Goal: Transaction & Acquisition: Purchase product/service

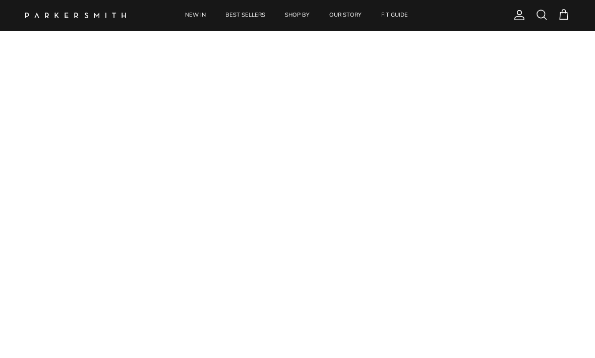
scroll to position [56, 0]
click at [195, 20] on link "NEW IN" at bounding box center [195, 15] width 39 height 31
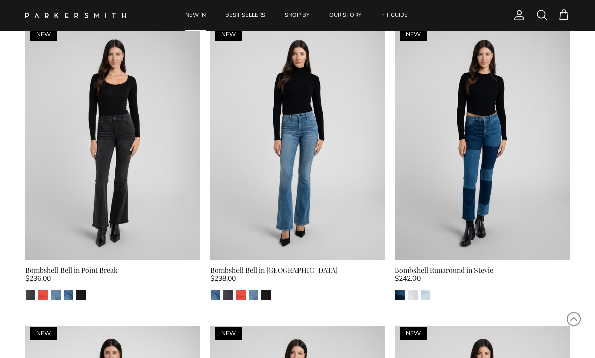
scroll to position [1557, 0]
click at [231, 290] on img "Point Break" at bounding box center [228, 295] width 10 height 10
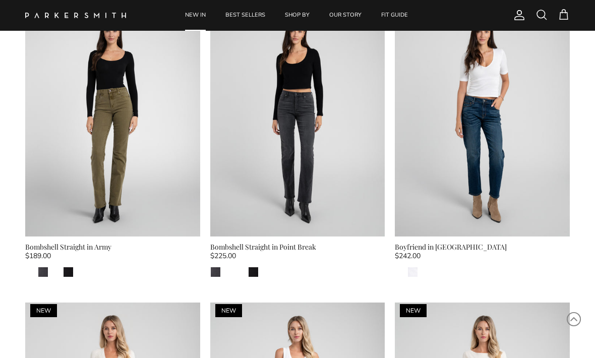
scroll to position [1878, 0]
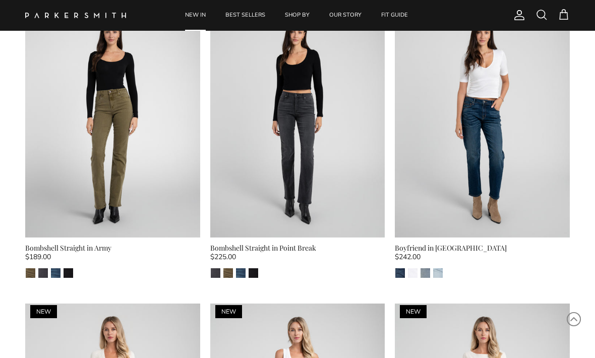
click at [142, 150] on img at bounding box center [112, 121] width 175 height 233
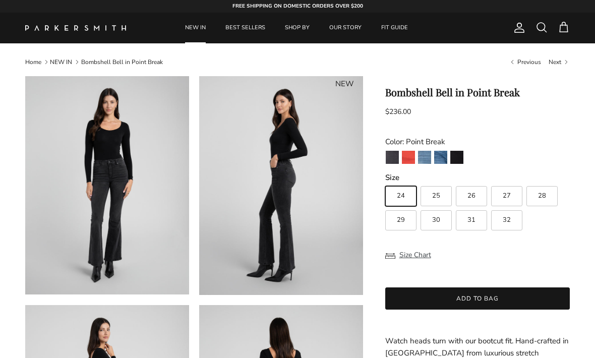
click at [391, 159] on img "Point Break" at bounding box center [392, 157] width 13 height 13
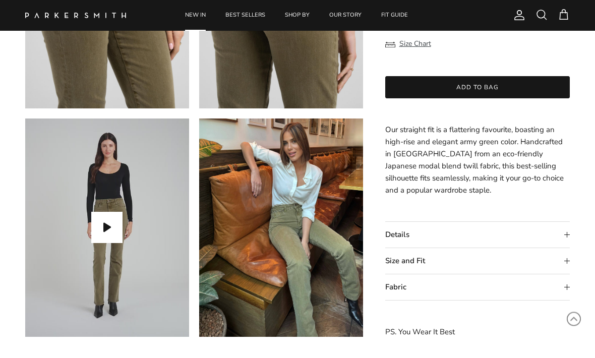
click at [103, 220] on button "Play video" at bounding box center [106, 227] width 31 height 31
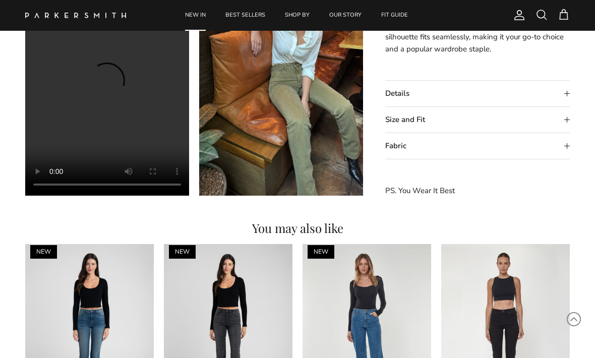
scroll to position [794, 0]
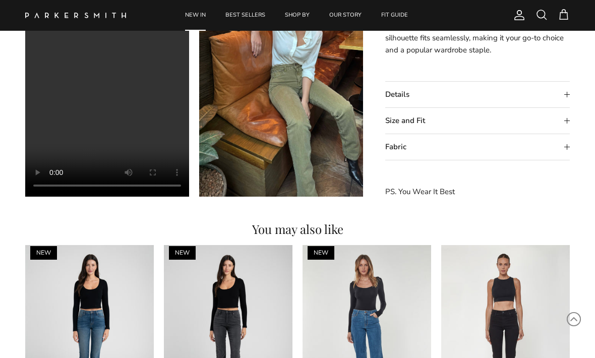
click at [558, 148] on summary "Fabric" at bounding box center [477, 147] width 185 height 26
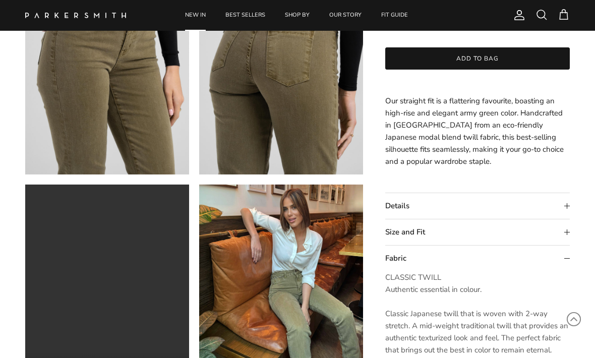
scroll to position [586, 0]
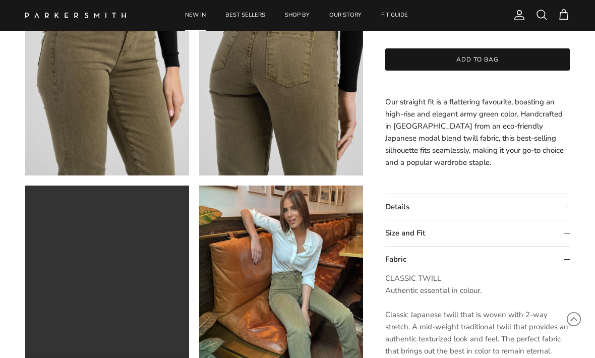
click at [553, 206] on summary "Details" at bounding box center [477, 207] width 185 height 26
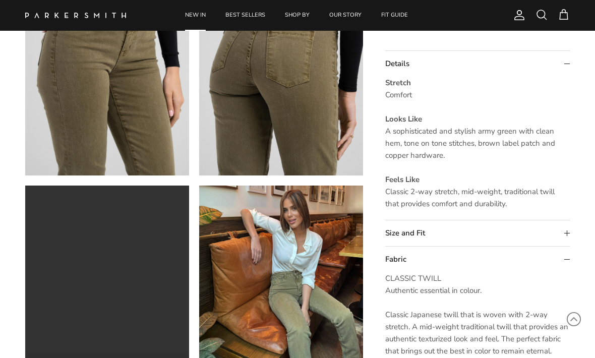
click at [559, 230] on summary "Size and Fit" at bounding box center [477, 233] width 185 height 26
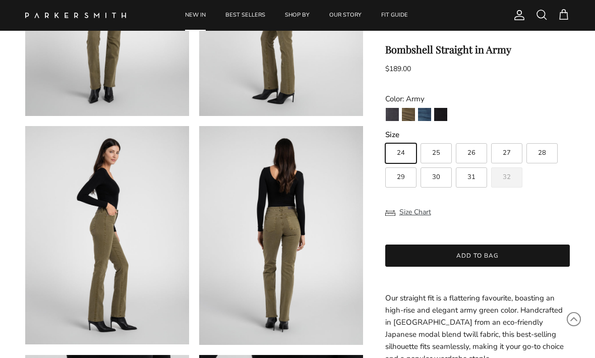
scroll to position [182, 0]
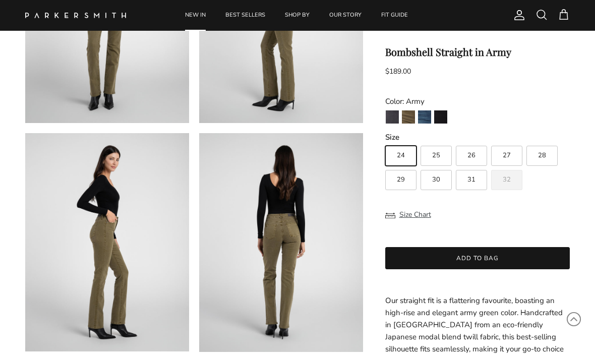
click at [389, 117] on img "Point Break" at bounding box center [392, 116] width 13 height 13
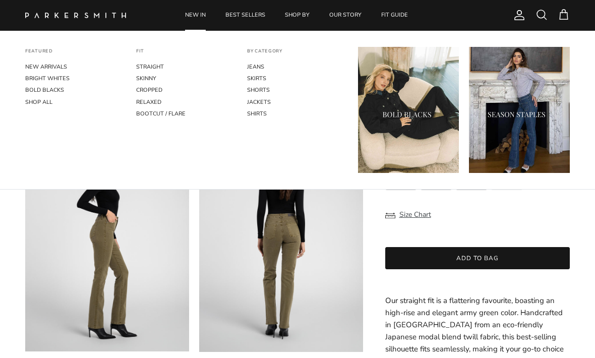
click at [163, 88] on link "CROPPED" at bounding box center [186, 90] width 101 height 12
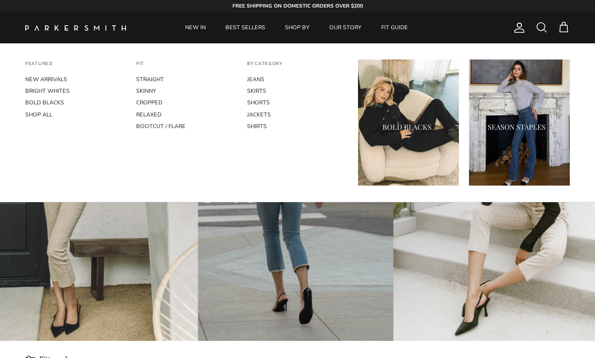
click at [158, 106] on link "CROPPED" at bounding box center [186, 103] width 101 height 12
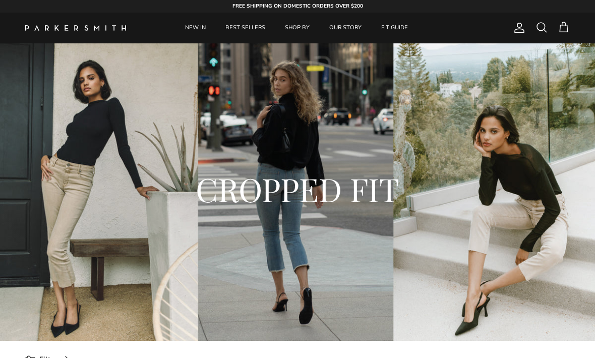
click at [244, 28] on link "BEST SELLERS" at bounding box center [245, 28] width 58 height 31
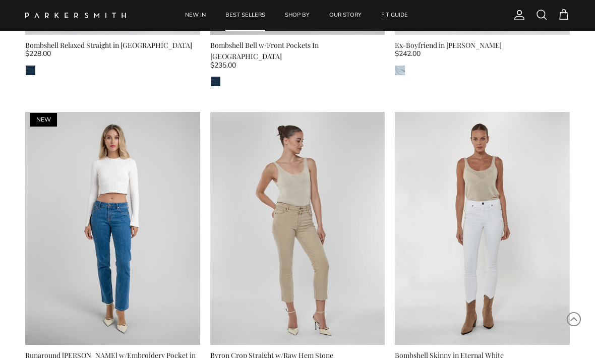
scroll to position [546, 0]
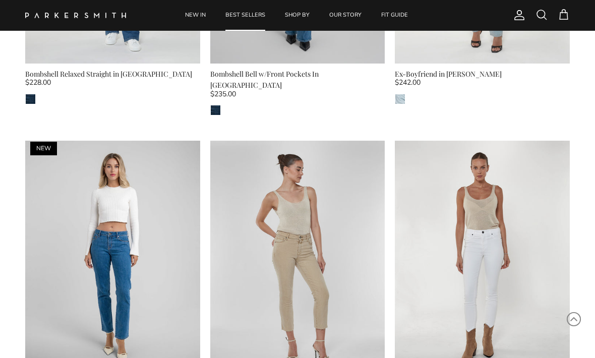
click at [190, 12] on link "NEW IN" at bounding box center [195, 15] width 39 height 31
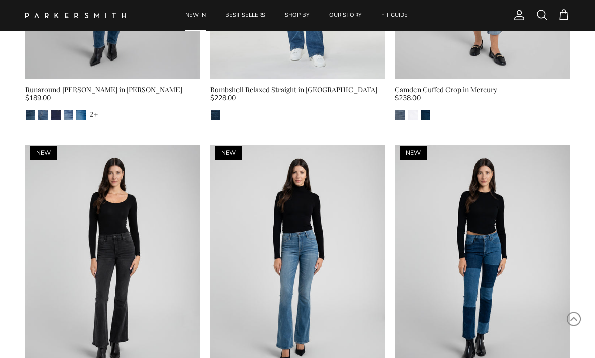
scroll to position [1427, 0]
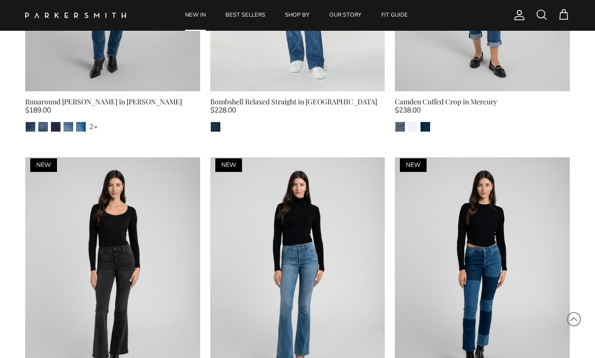
click at [543, 17] on span at bounding box center [542, 15] width 12 height 12
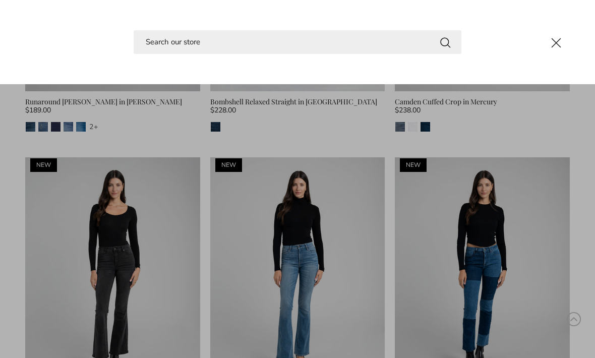
click at [149, 38] on input "Search" at bounding box center [298, 42] width 328 height 24
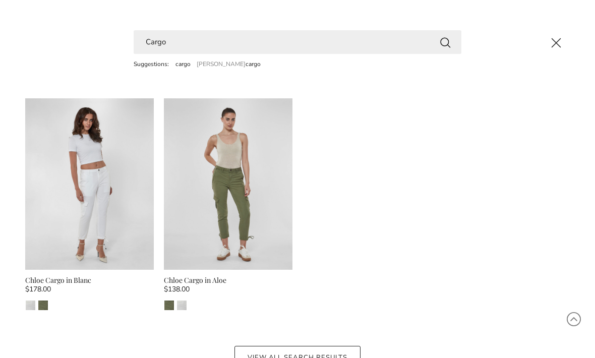
type input "Cargo"
click at [268, 229] on img at bounding box center [228, 183] width 129 height 171
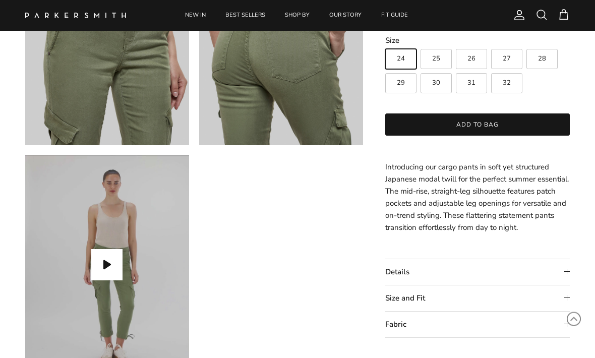
scroll to position [617, 0]
click at [565, 300] on summary "Size and Fit" at bounding box center [477, 298] width 185 height 26
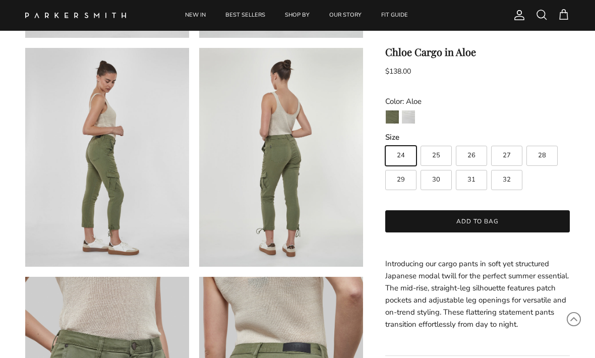
scroll to position [266, 0]
